Goal: Obtain resource: Obtain resource

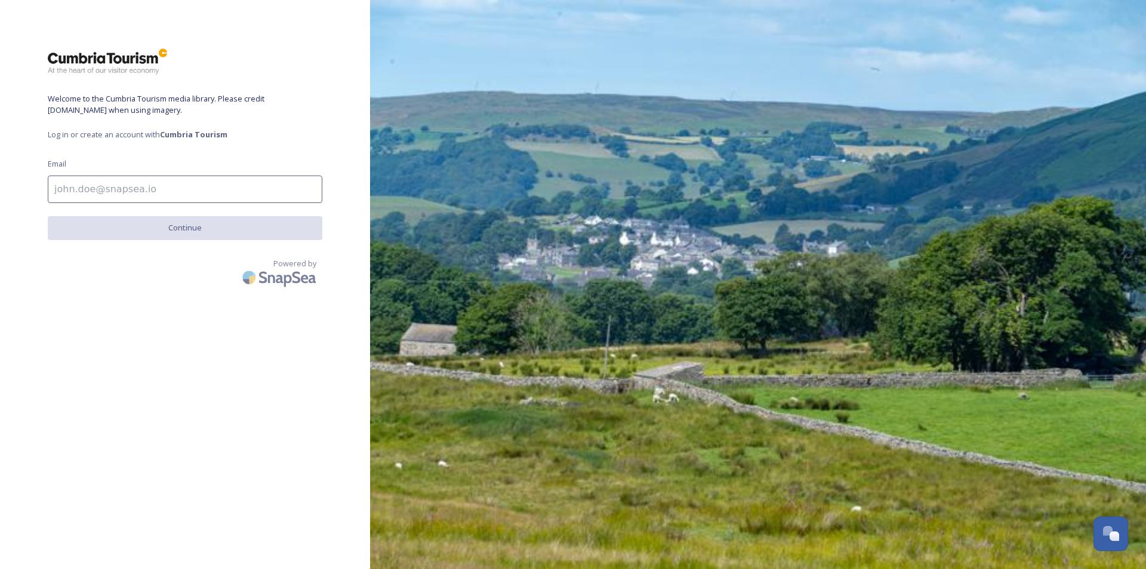
click at [217, 171] on div "Welcome to the Cumbria Tourism media library. Please credit [DOMAIN_NAME] when …" at bounding box center [185, 284] width 370 height 473
click at [217, 188] on input at bounding box center [185, 189] width 275 height 27
type input "[PERSON_NAME][EMAIL_ADDRESS][DOMAIN_NAME]"
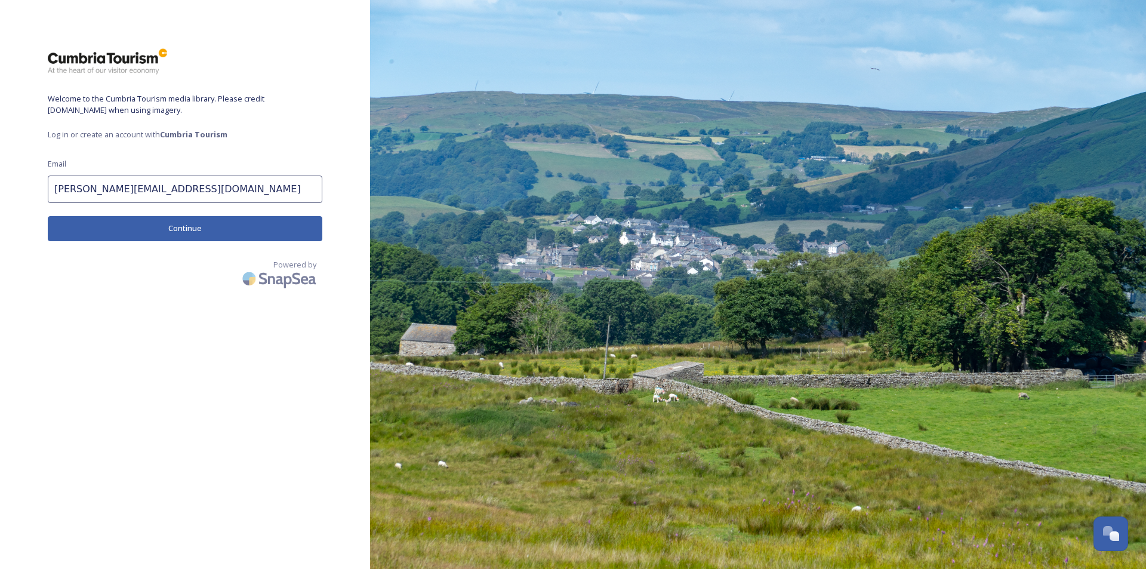
click at [255, 224] on button "Continue" at bounding box center [185, 228] width 275 height 24
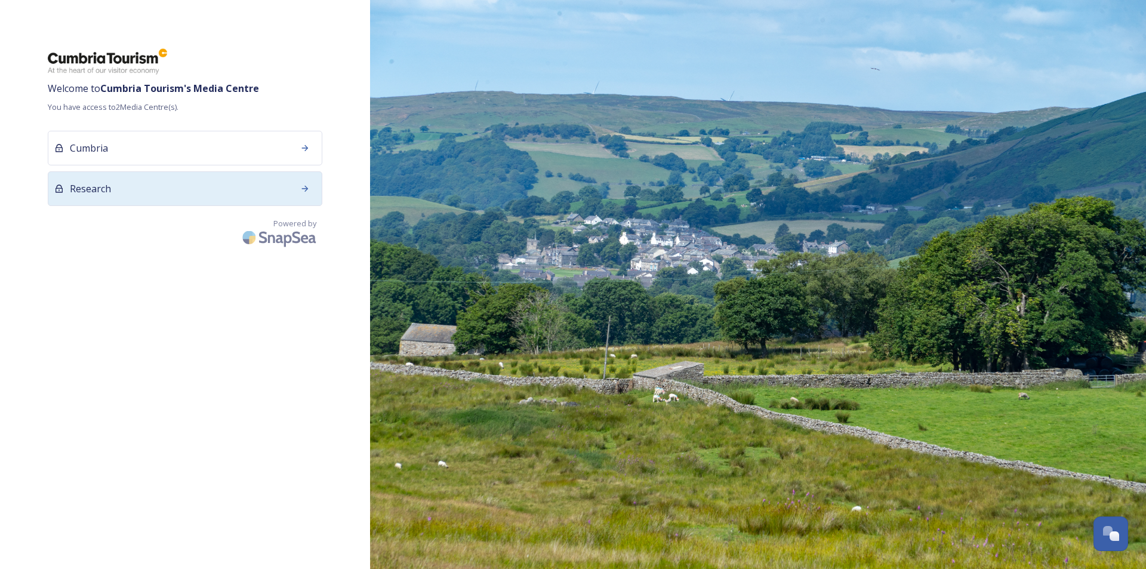
click at [208, 197] on div "Research" at bounding box center [185, 188] width 275 height 35
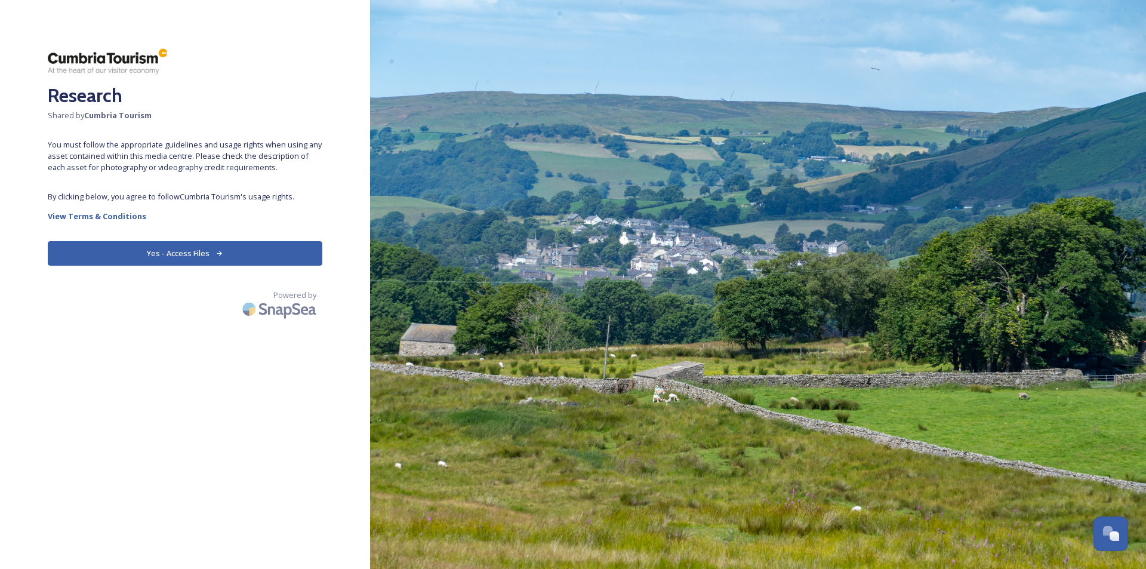
click at [221, 251] on icon at bounding box center [220, 254] width 8 height 8
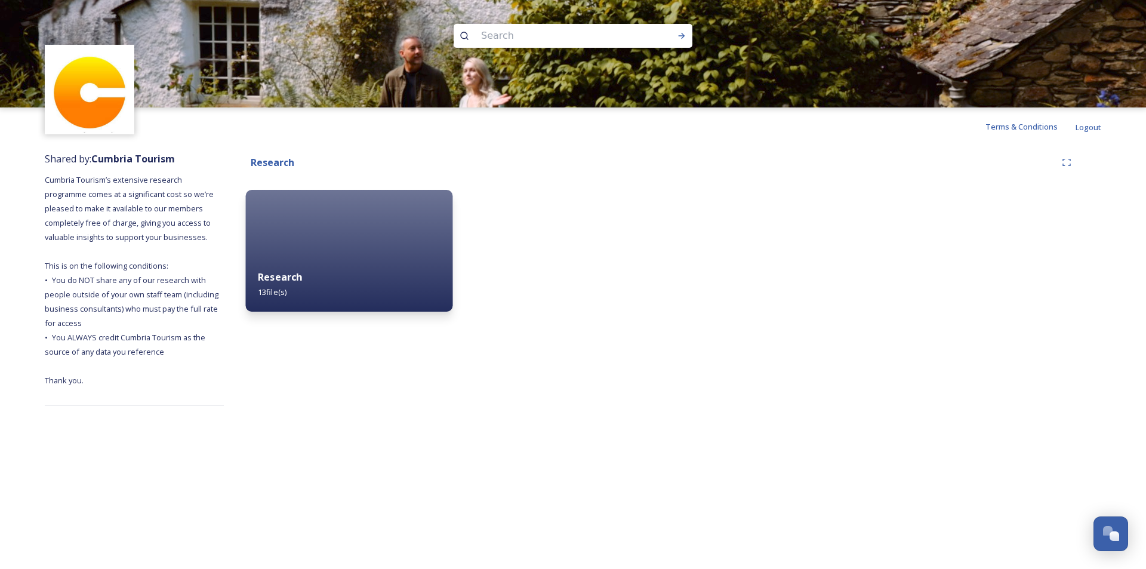
click at [290, 289] on div "Research 13 file(s)" at bounding box center [349, 284] width 207 height 54
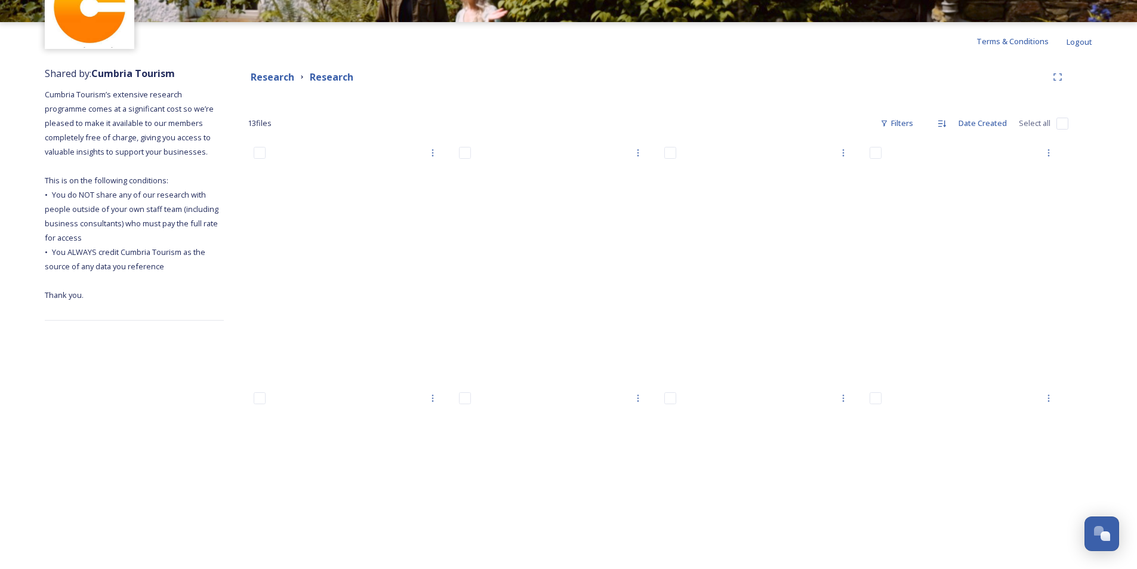
scroll to position [67, 0]
